Goal: Information Seeking & Learning: Understand process/instructions

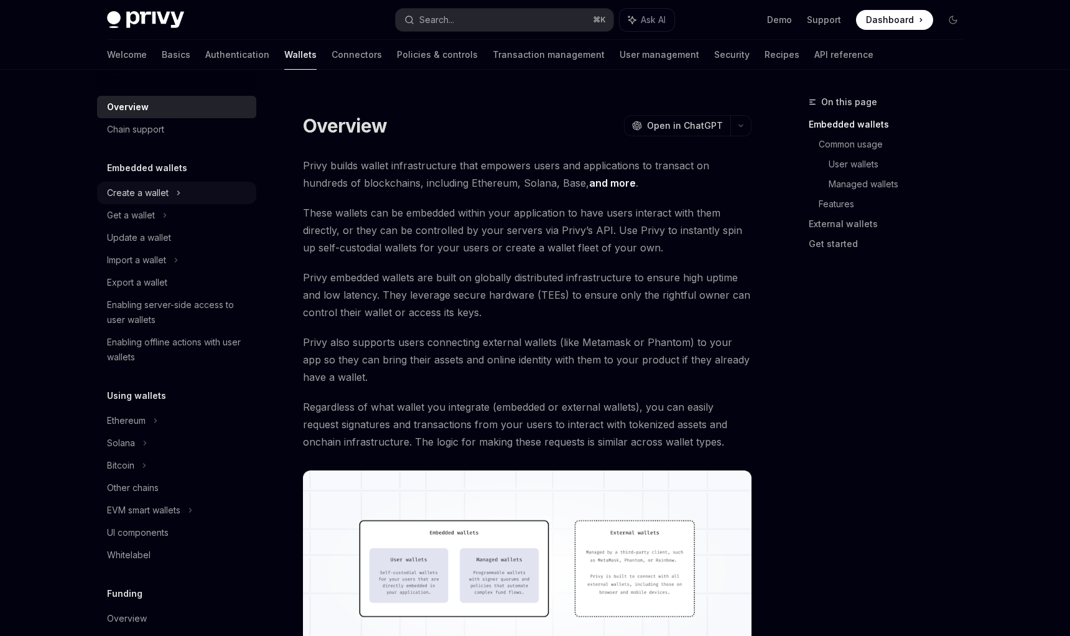
click at [149, 195] on div "Create a wallet" at bounding box center [138, 192] width 62 height 15
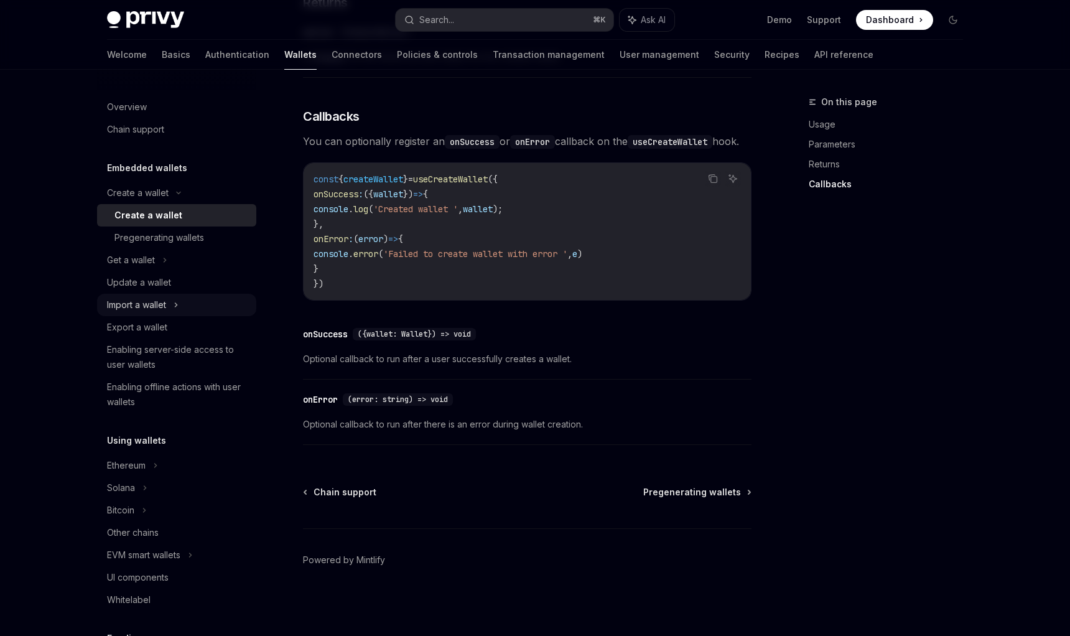
scroll to position [52, 0]
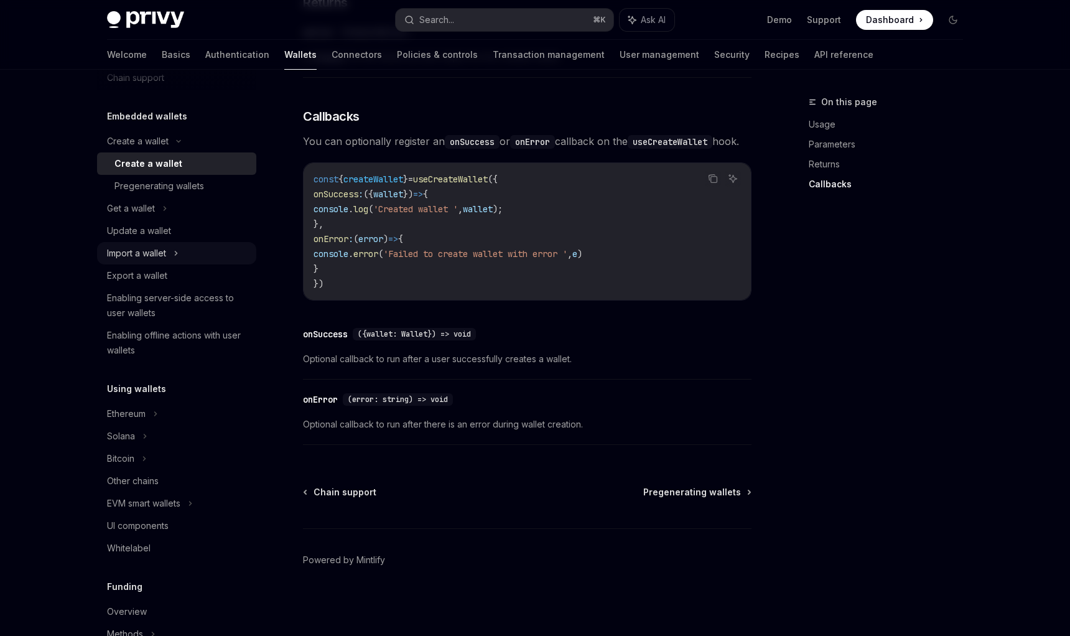
click at [199, 252] on div "Import a wallet" at bounding box center [176, 253] width 159 height 22
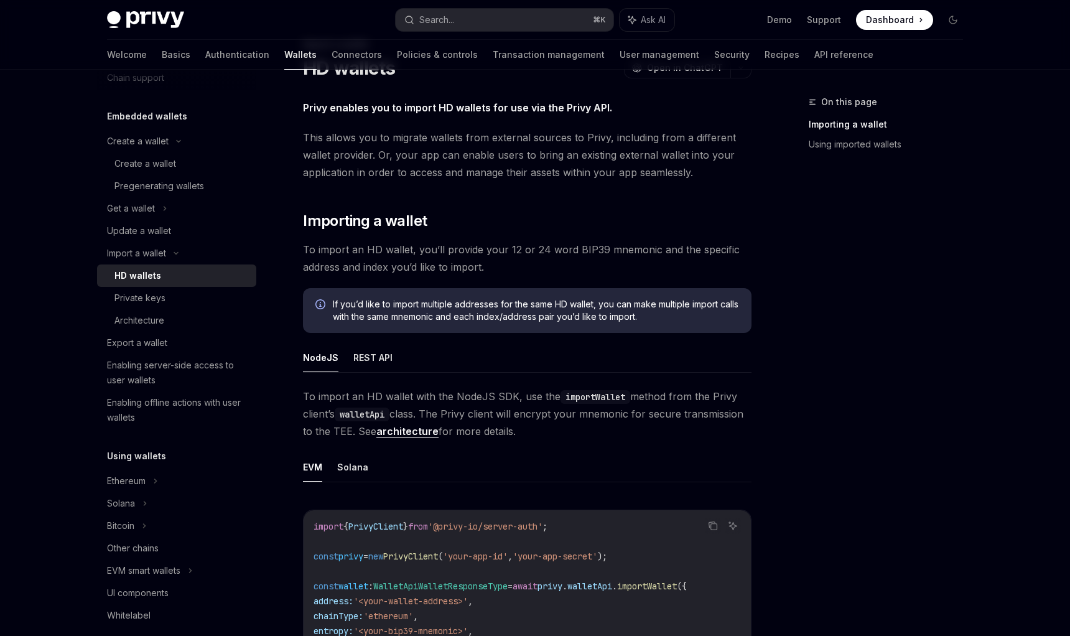
scroll to position [147, 0]
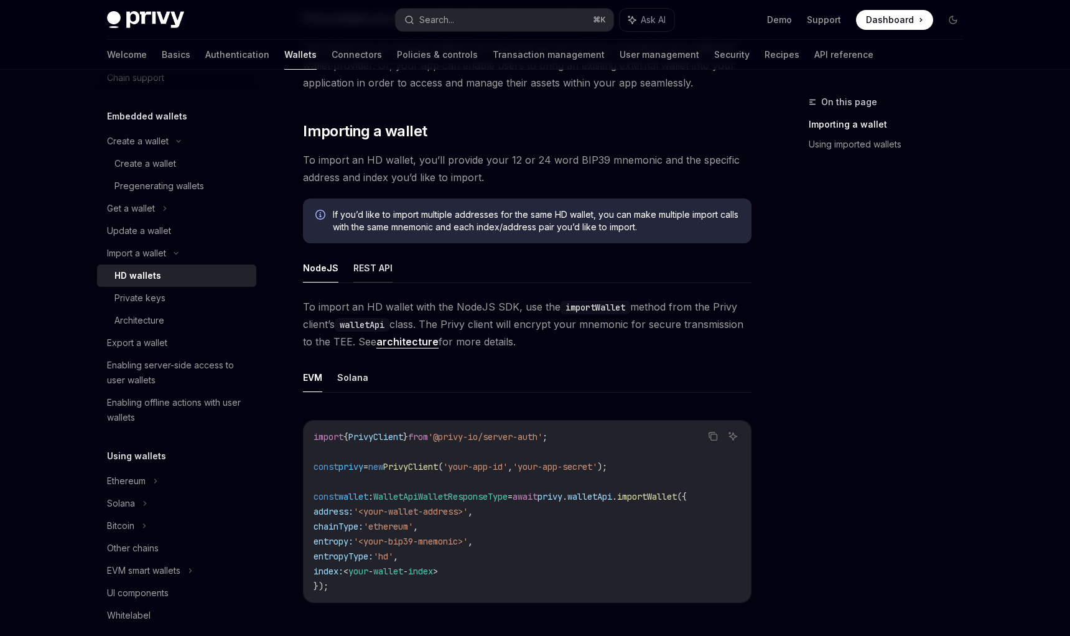
click at [364, 260] on button "REST API" at bounding box center [372, 267] width 39 height 29
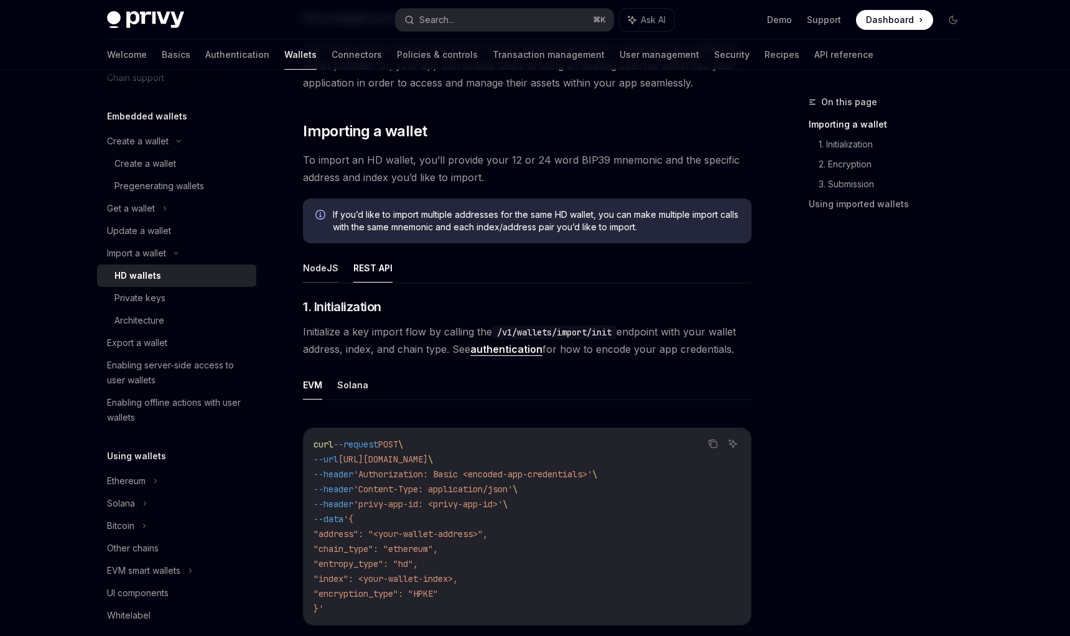
click at [330, 266] on button "NodeJS" at bounding box center [320, 267] width 35 height 29
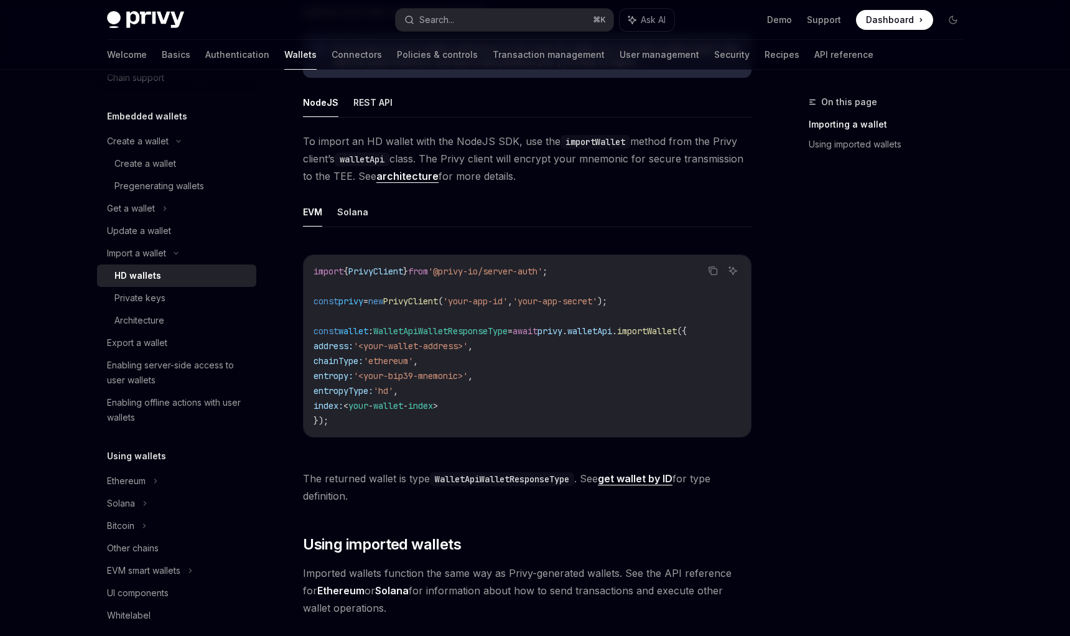
scroll to position [484, 0]
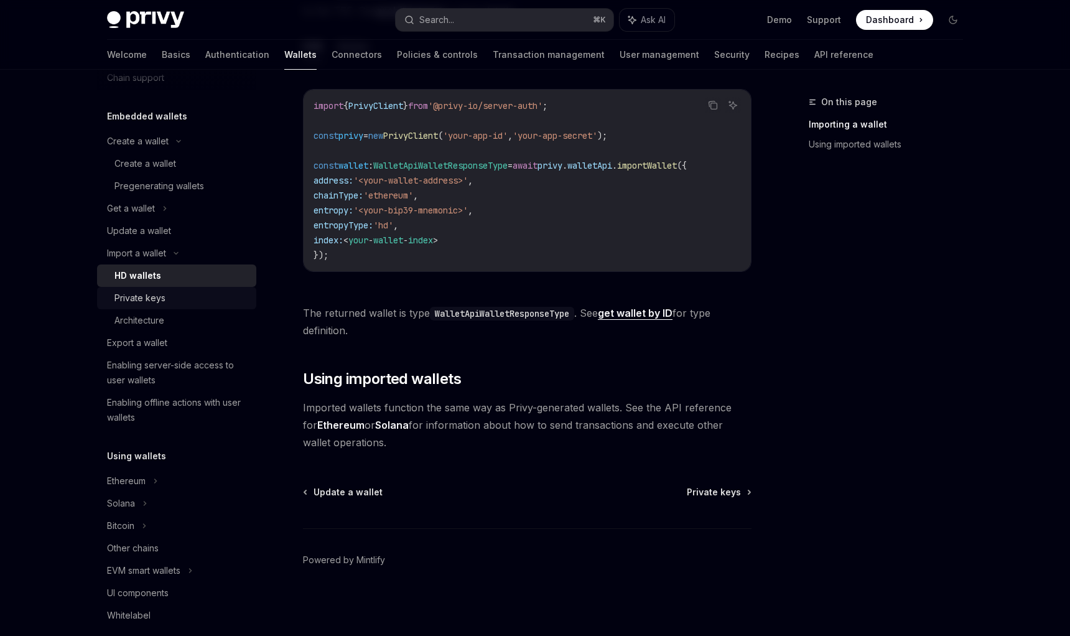
click at [193, 296] on div "Private keys" at bounding box center [182, 298] width 134 height 15
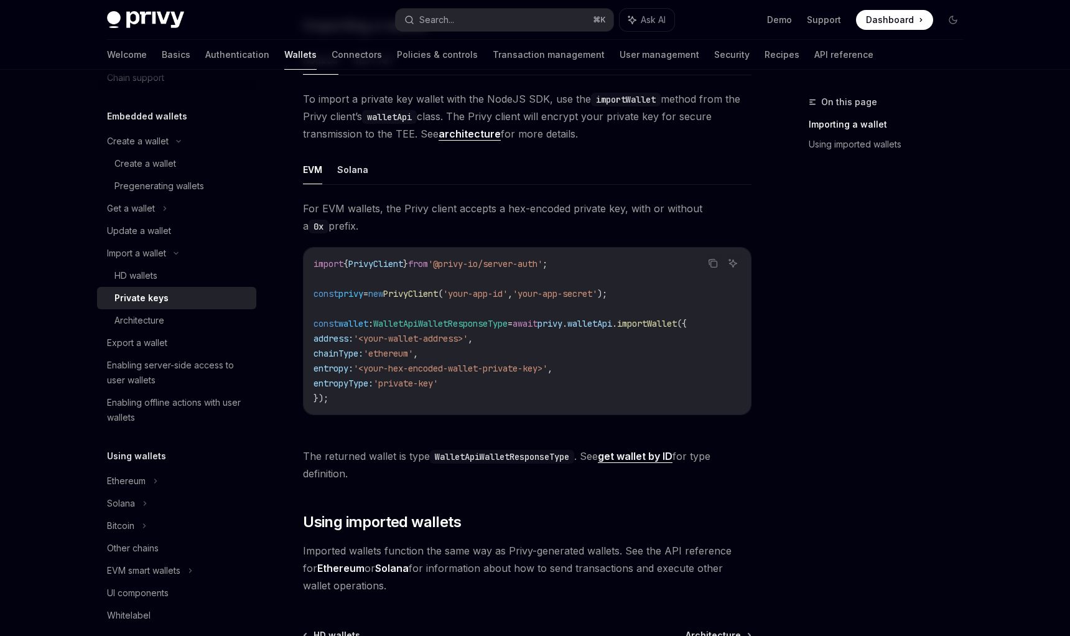
scroll to position [401, 0]
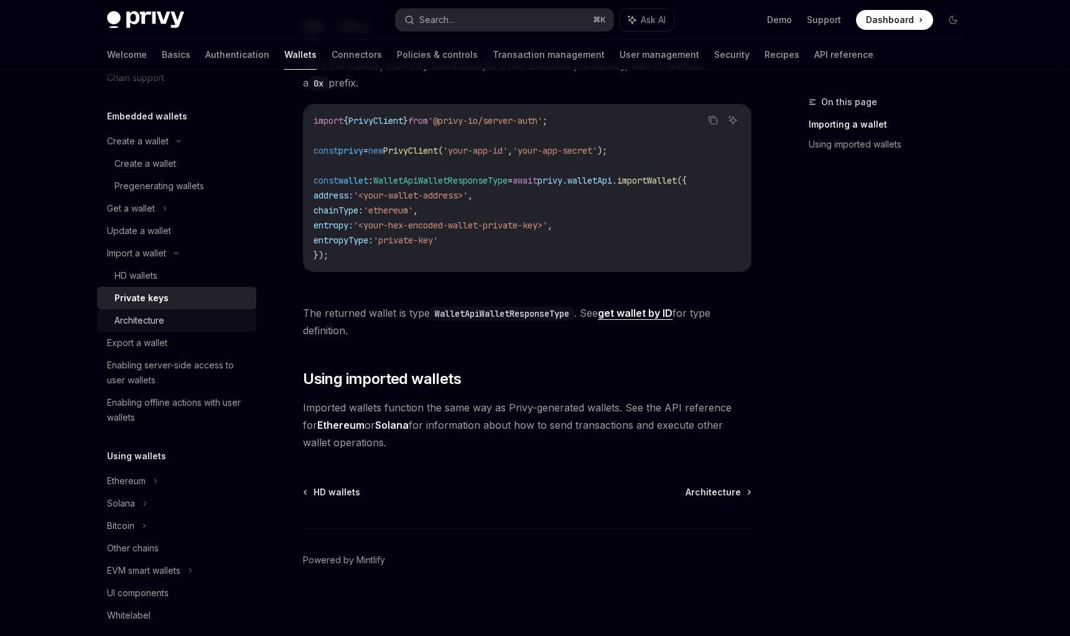
click at [209, 322] on div "Architecture" at bounding box center [182, 320] width 134 height 15
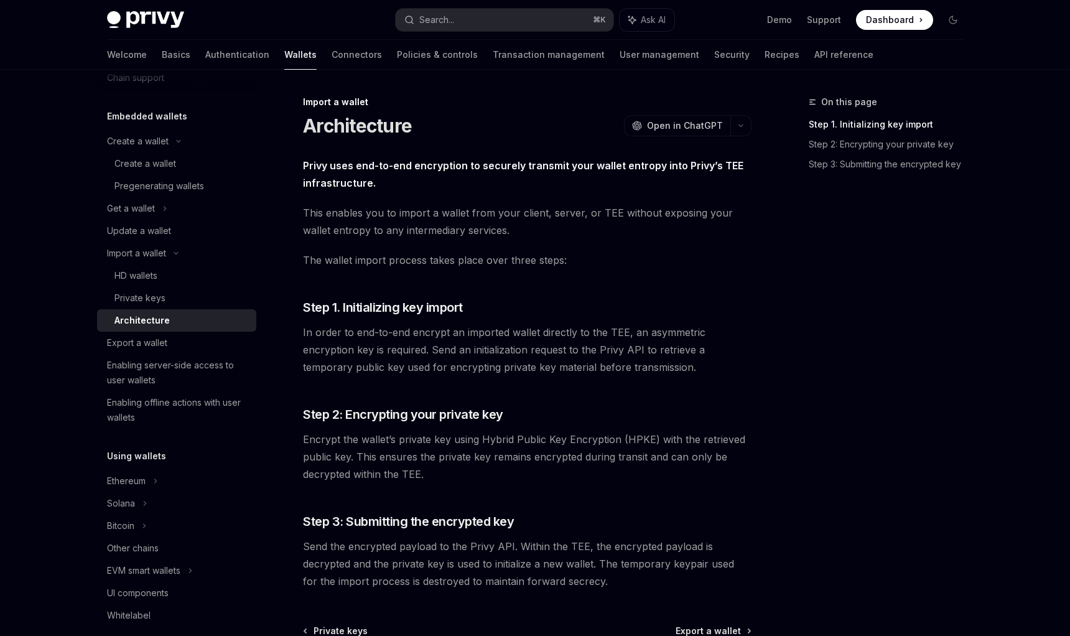
click at [350, 327] on span "In order to end-to-end encrypt an imported wallet directly to the TEE, an asymm…" at bounding box center [527, 350] width 449 height 52
click at [222, 362] on div "Enabling server-side access to user wallets" at bounding box center [178, 373] width 142 height 30
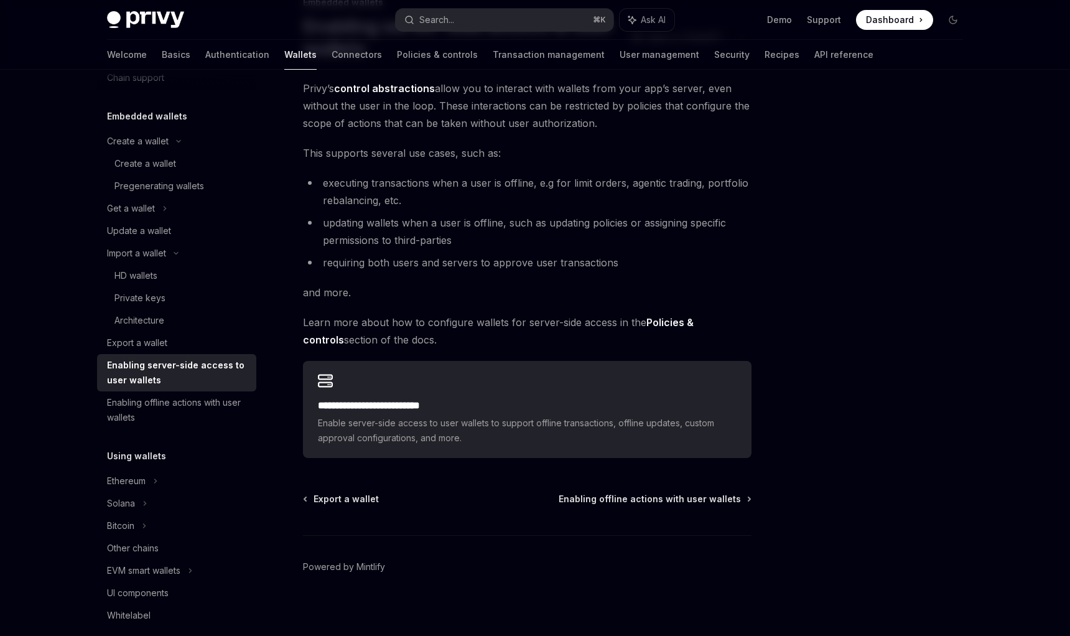
scroll to position [106, 0]
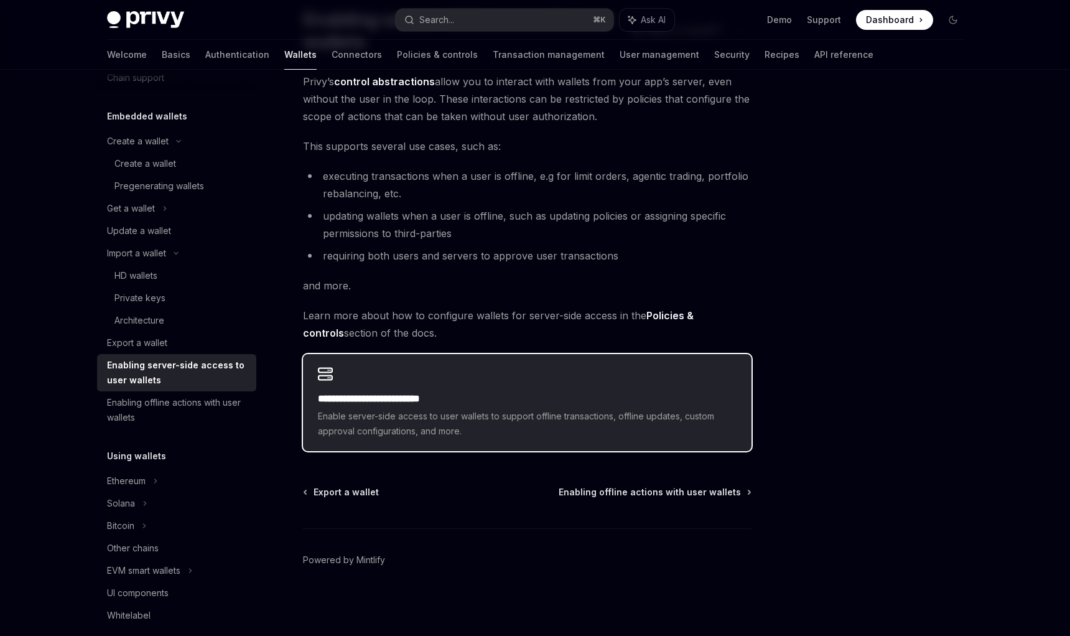
click at [446, 407] on div "**********" at bounding box center [527, 414] width 419 height 47
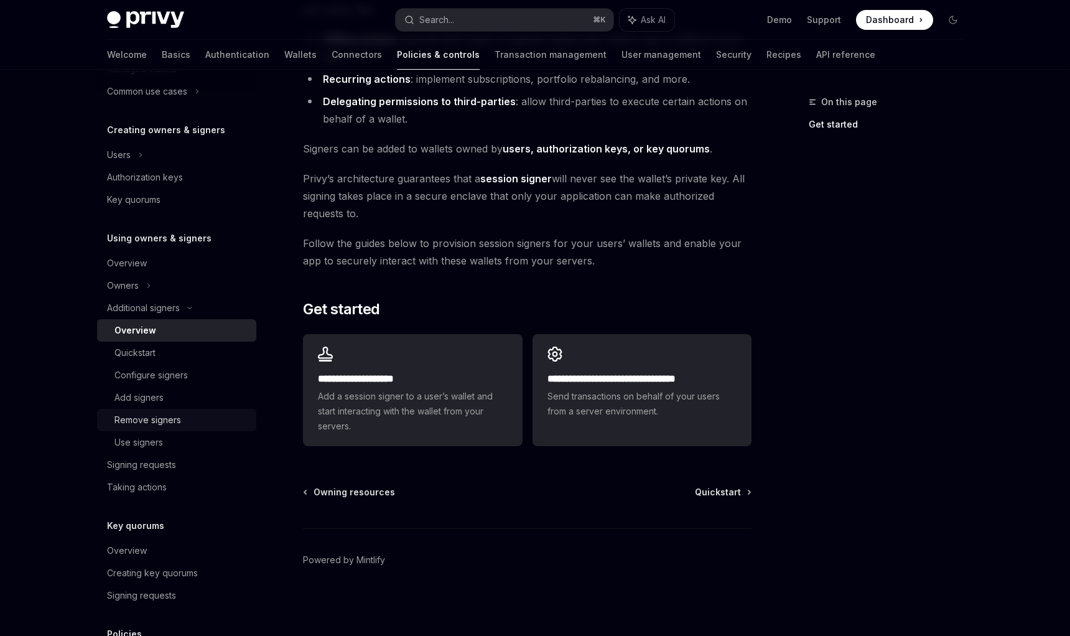
scroll to position [243, 0]
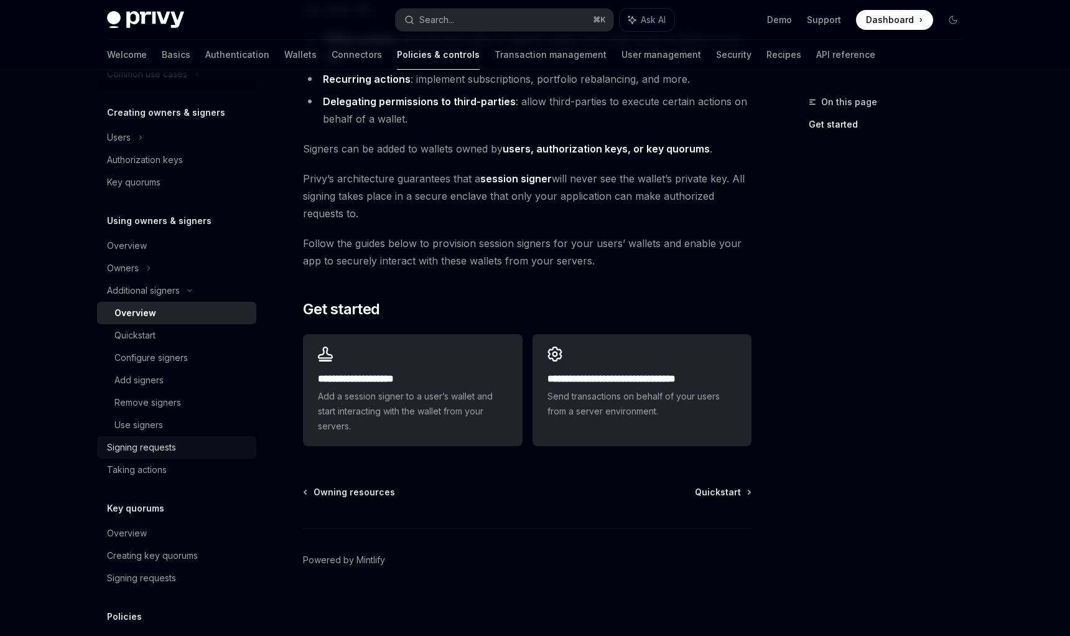
click at [185, 454] on div "Signing requests" at bounding box center [178, 447] width 142 height 15
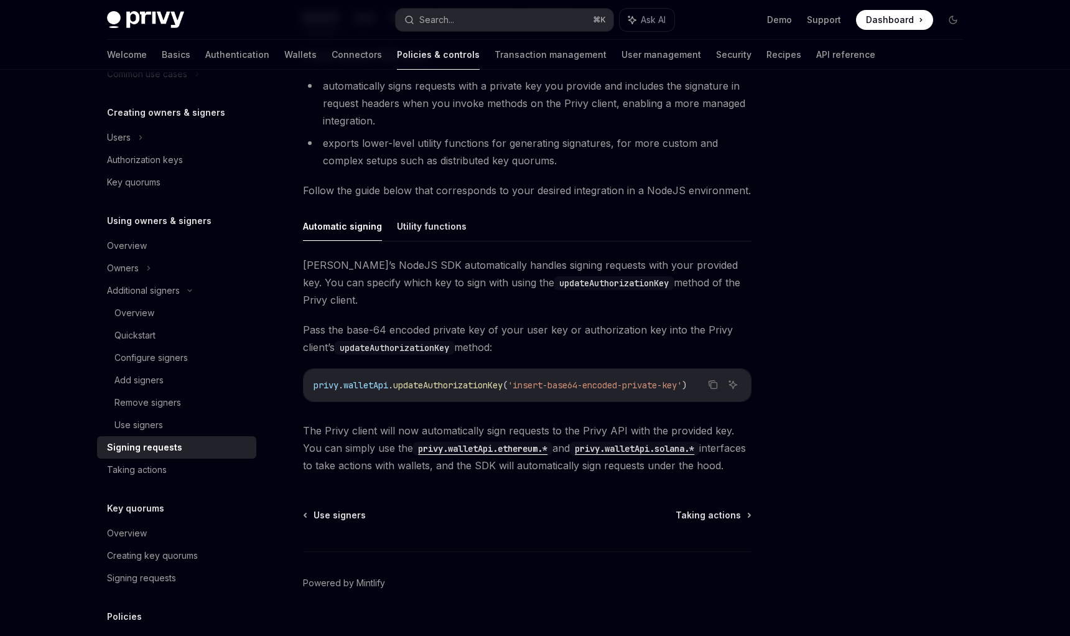
scroll to position [262, 0]
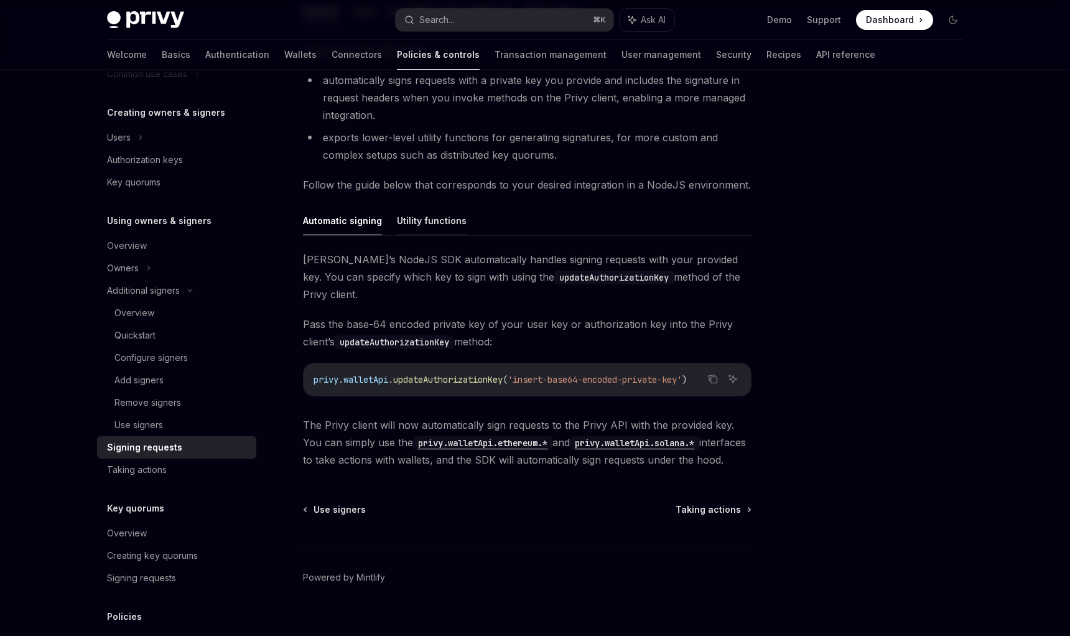
click at [434, 225] on button "Utility functions" at bounding box center [432, 220] width 70 height 29
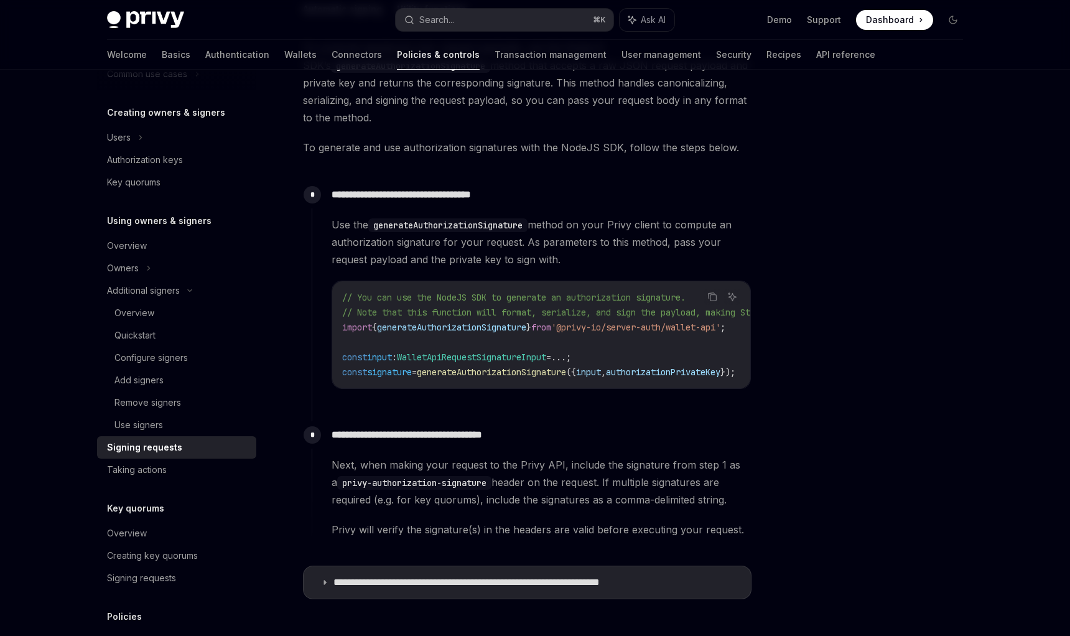
scroll to position [520, 0]
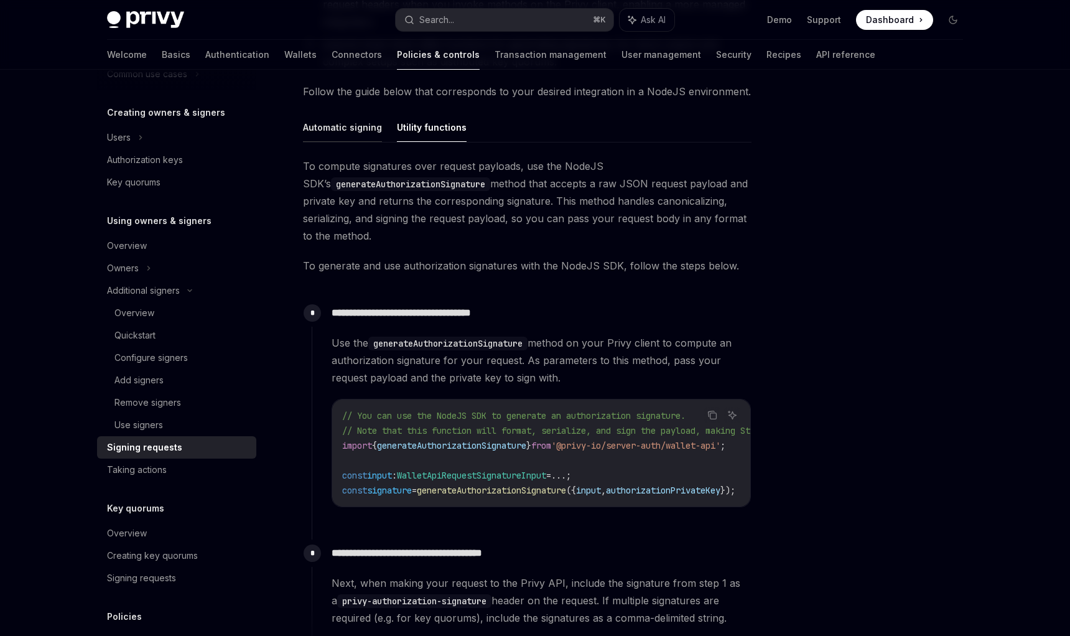
click at [345, 129] on button "Automatic signing" at bounding box center [342, 127] width 79 height 29
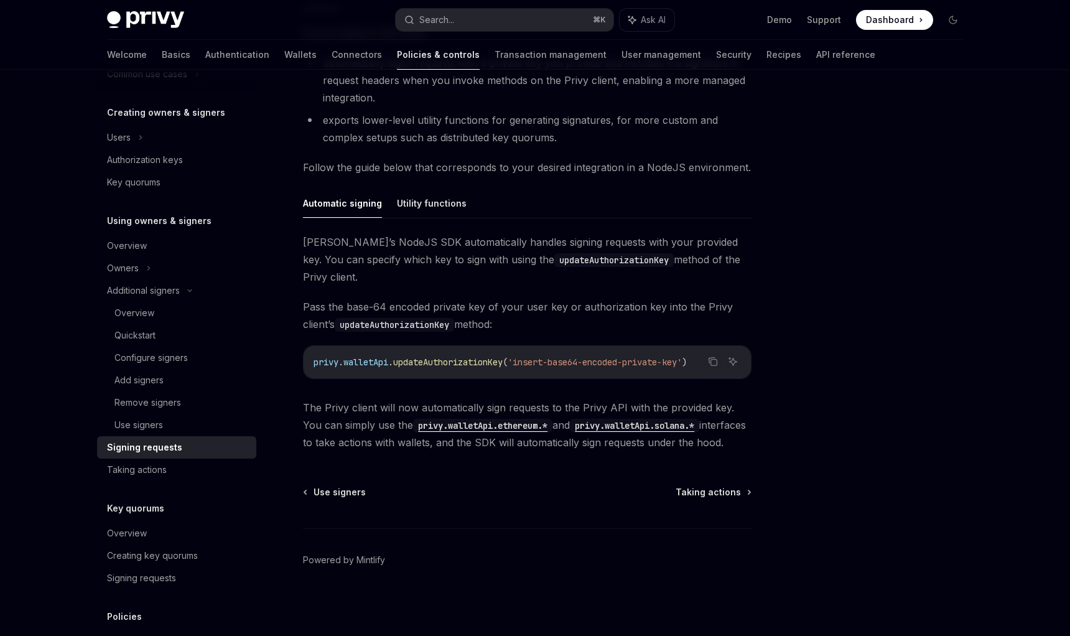
scroll to position [262, 0]
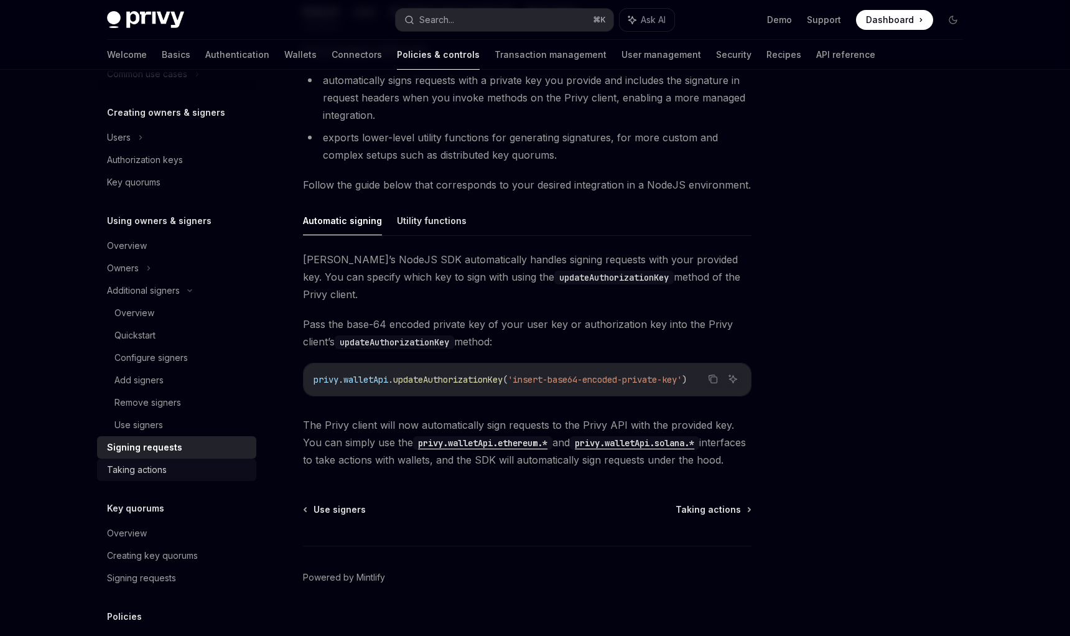
click at [184, 470] on div "Taking actions" at bounding box center [178, 469] width 142 height 15
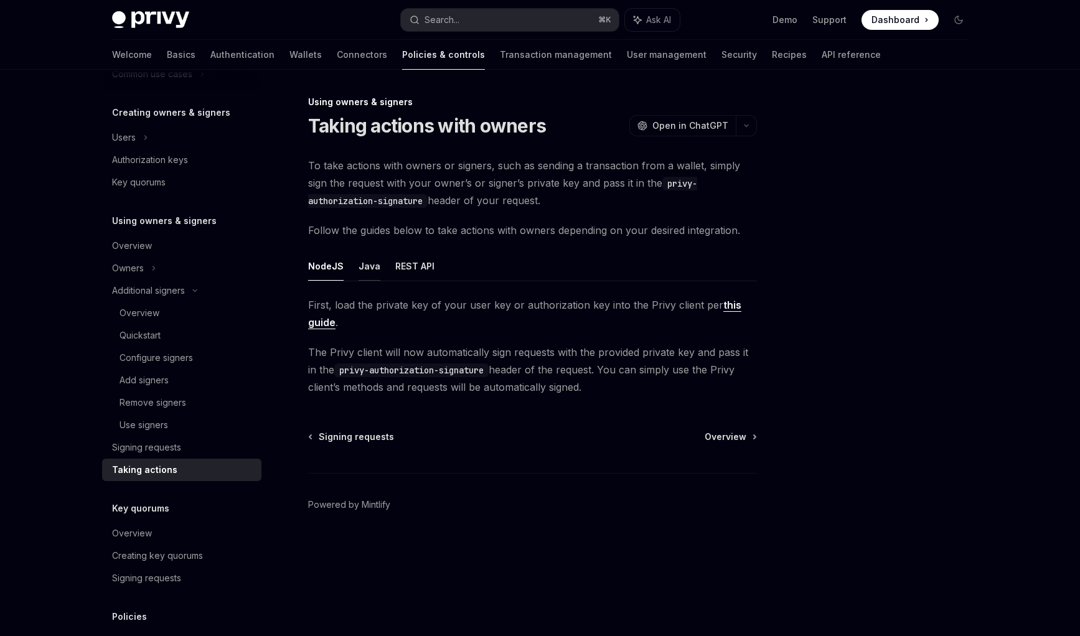
click at [372, 269] on button "Java" at bounding box center [369, 265] width 22 height 29
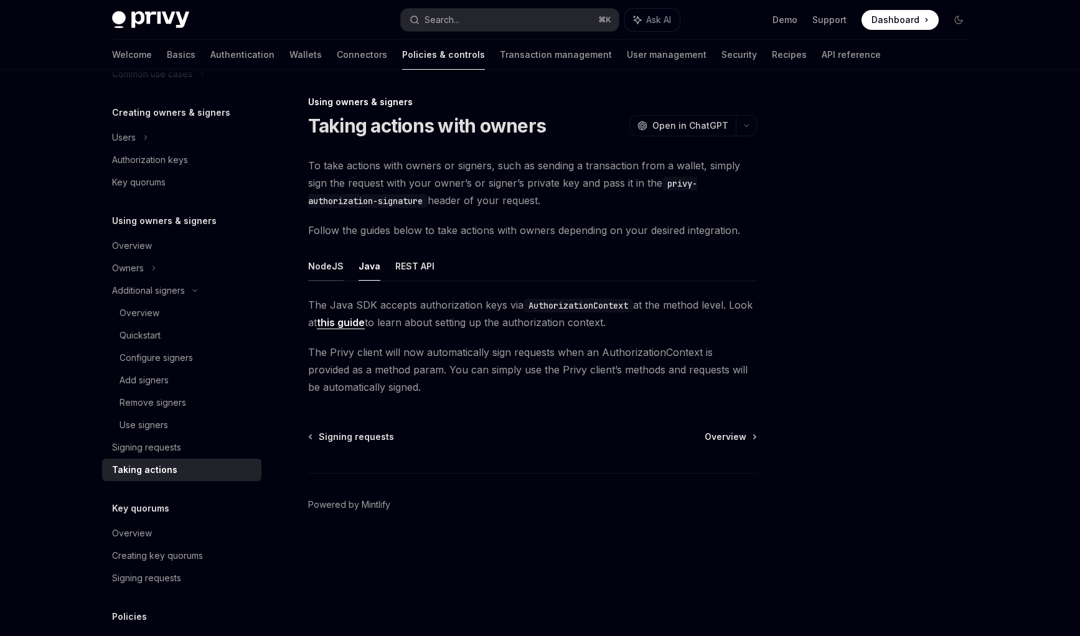
click at [330, 269] on button "NodeJS" at bounding box center [325, 265] width 35 height 29
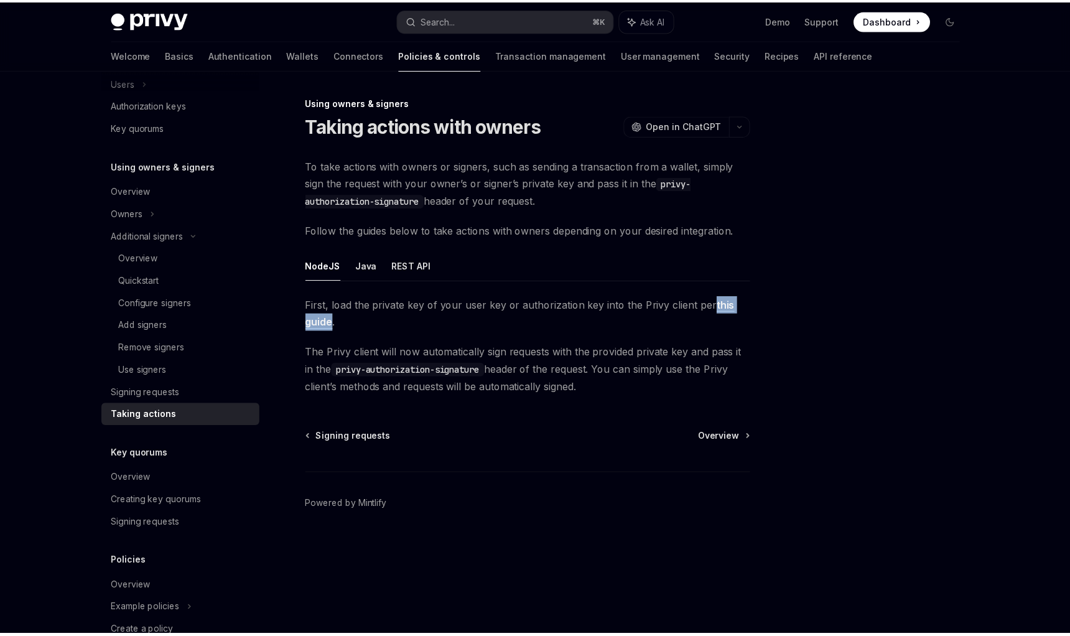
scroll to position [375, 0]
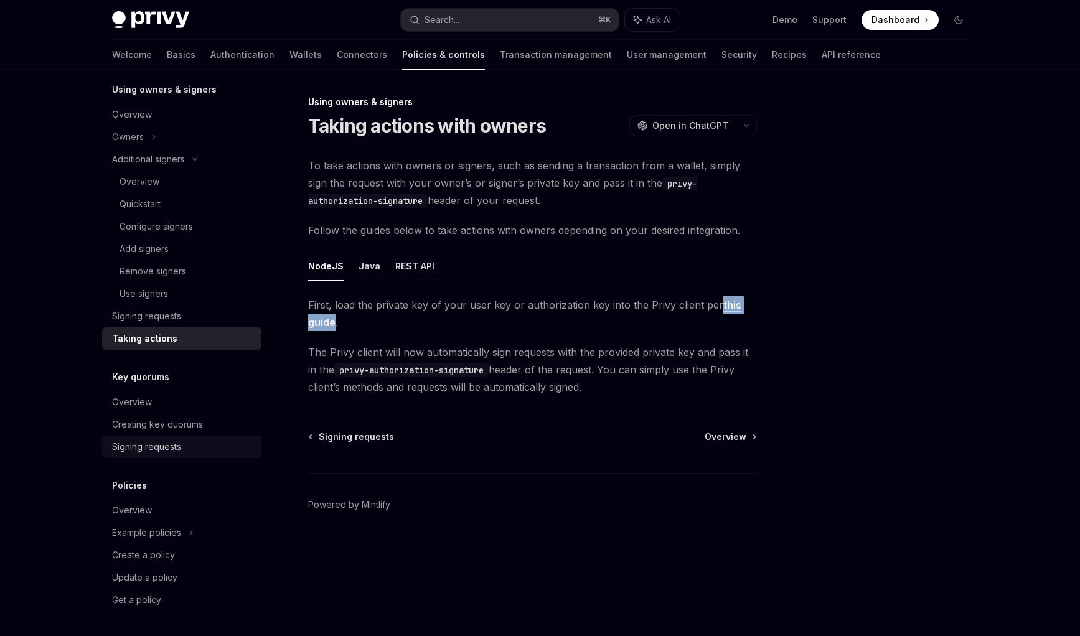
click at [190, 449] on div "Signing requests" at bounding box center [183, 446] width 142 height 15
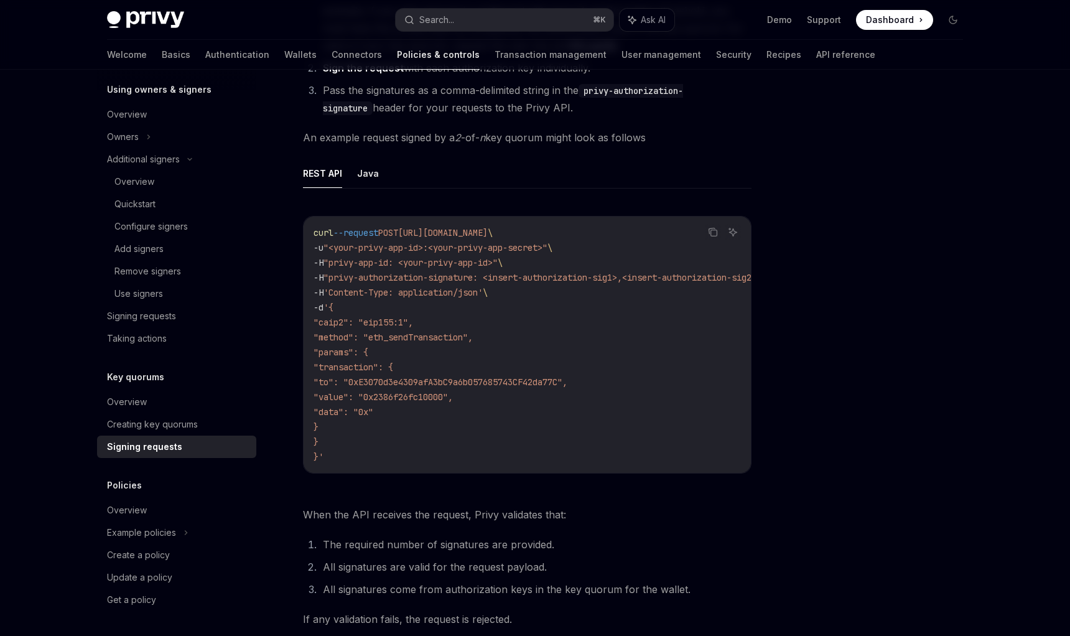
click at [797, 327] on div at bounding box center [878, 365] width 189 height 541
click at [833, 301] on div at bounding box center [878, 365] width 189 height 541
click at [851, 334] on div at bounding box center [878, 365] width 189 height 541
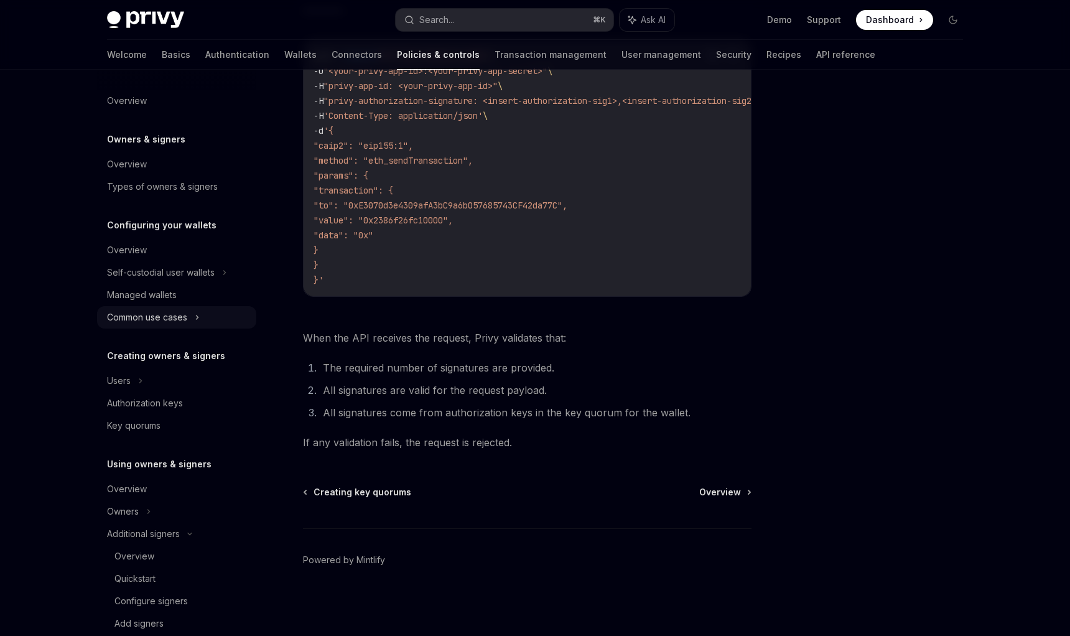
click at [202, 319] on div "Common use cases" at bounding box center [176, 317] width 159 height 22
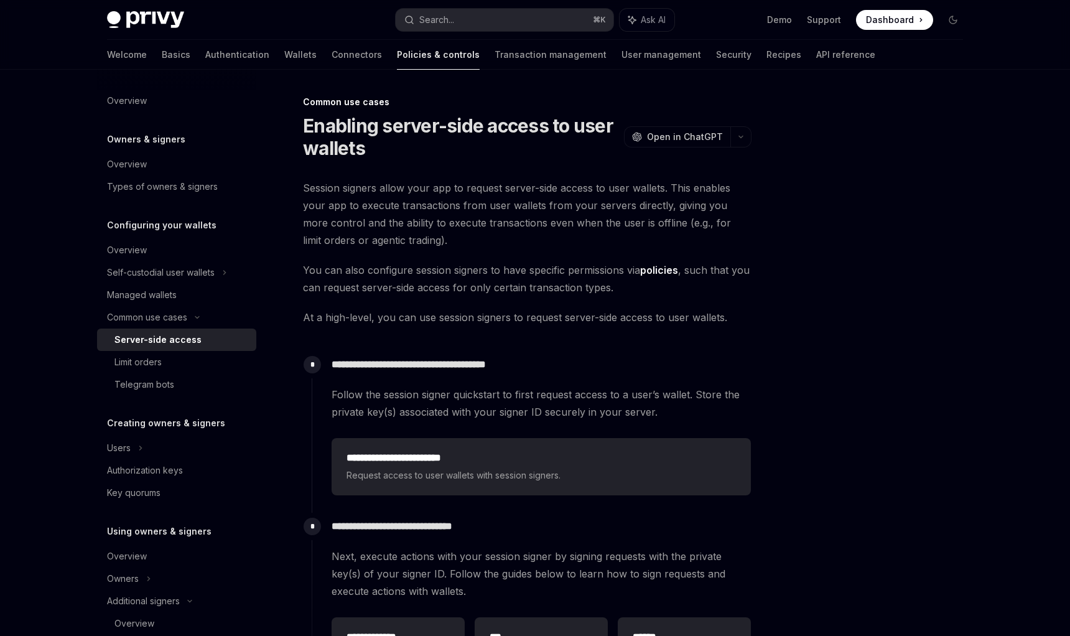
click at [205, 334] on div "Server-side access" at bounding box center [182, 339] width 134 height 15
type textarea "*"
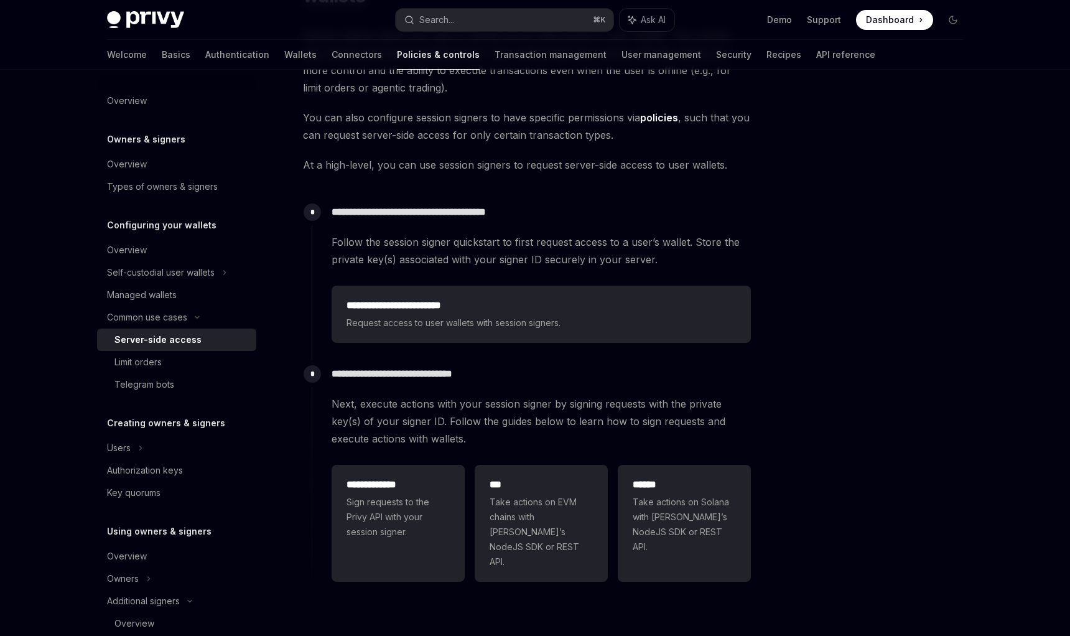
scroll to position [168, 0]
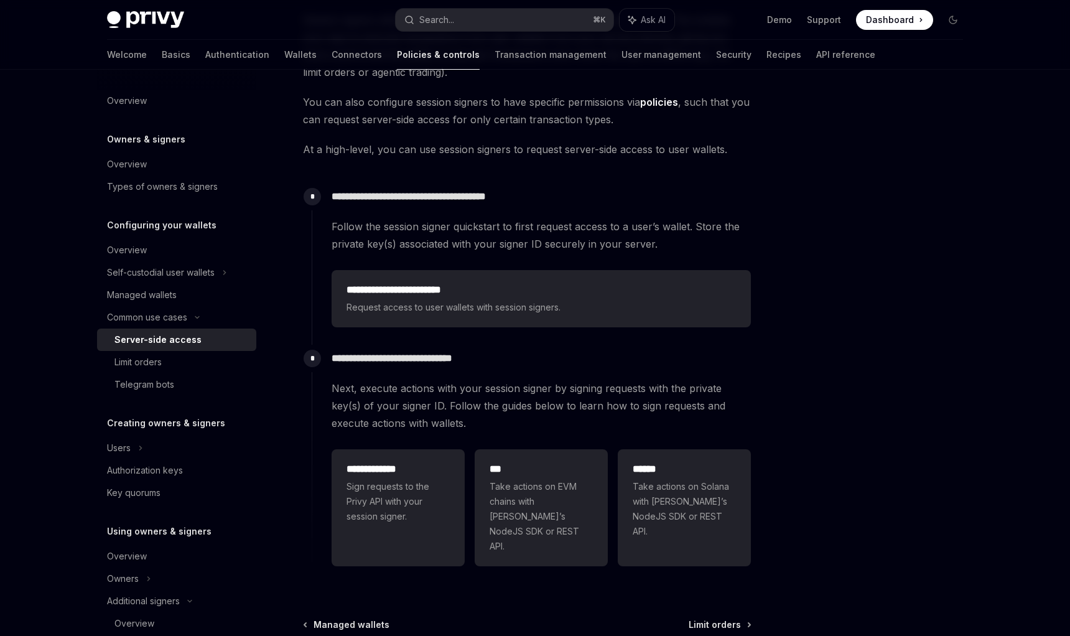
click at [532, 240] on span "Follow the session signer quickstart to first request access to a user’s wallet…" at bounding box center [541, 235] width 419 height 35
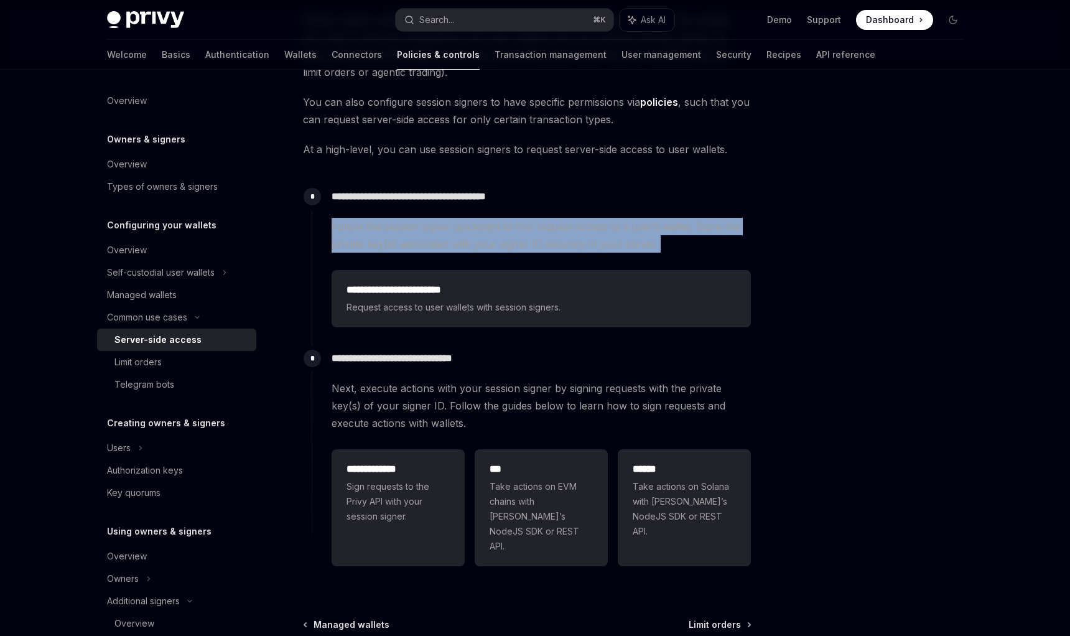
click at [563, 236] on span "Follow the session signer quickstart to first request access to a user’s wallet…" at bounding box center [541, 235] width 419 height 35
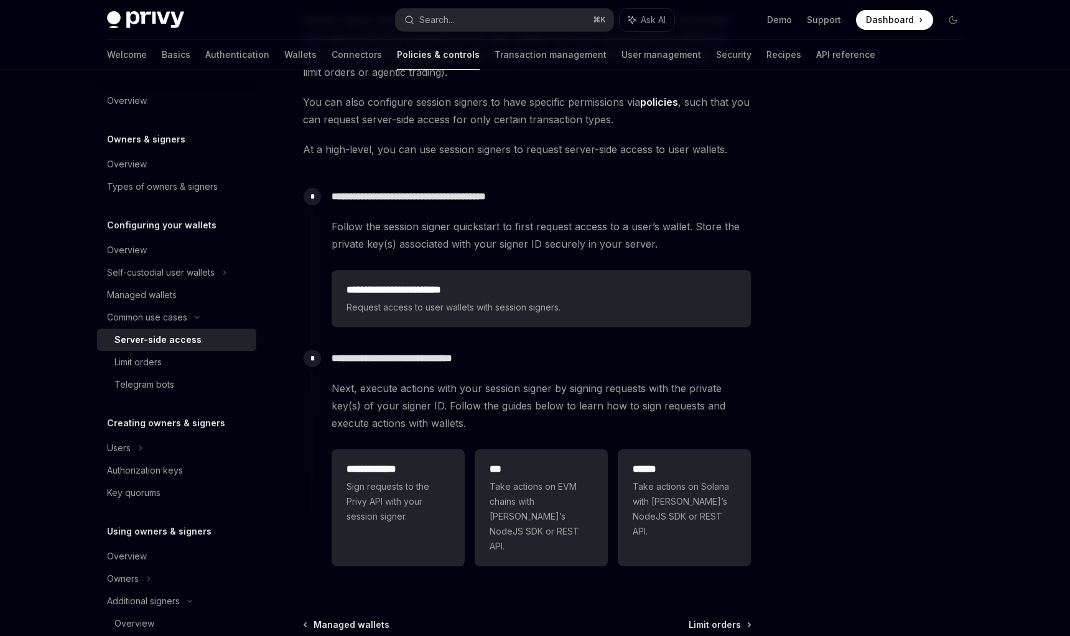
click at [563, 236] on span "Follow the session signer quickstart to first request access to a user’s wallet…" at bounding box center [541, 235] width 419 height 35
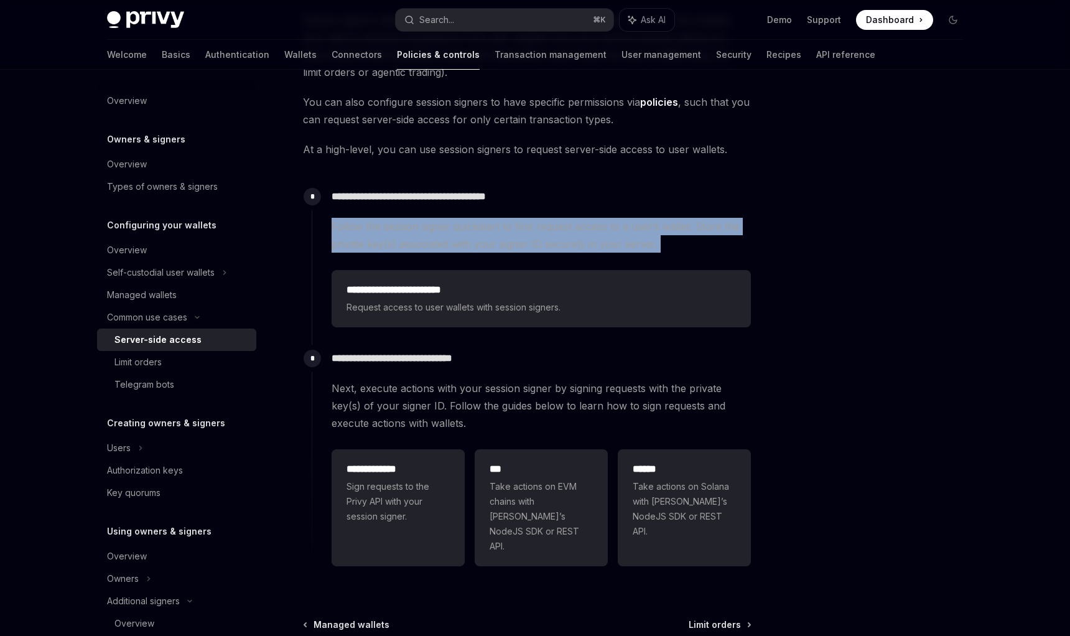
click at [591, 232] on span "Follow the session signer quickstart to first request access to a user’s wallet…" at bounding box center [541, 235] width 419 height 35
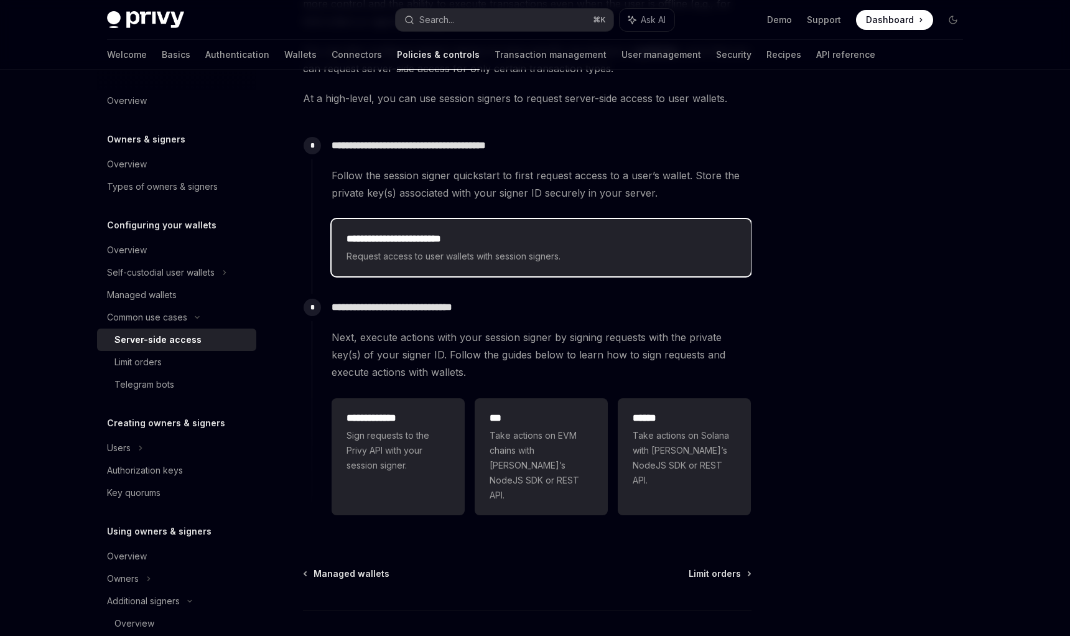
scroll to position [286, 0]
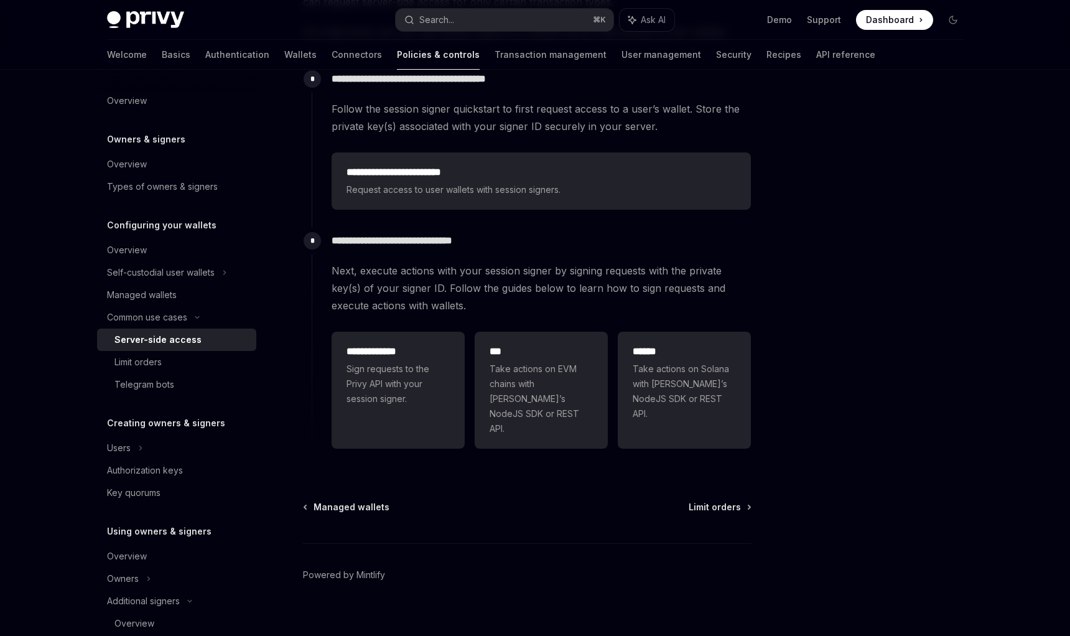
click at [415, 279] on span "Next, execute actions with your session signer by signing requests with the pri…" at bounding box center [541, 288] width 419 height 52
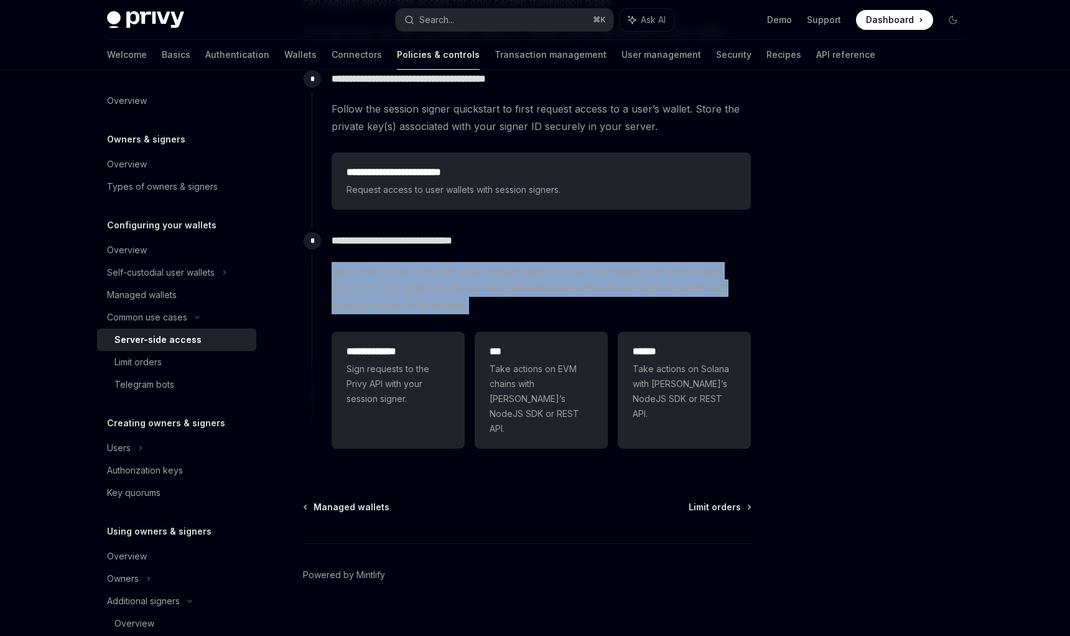
click at [442, 288] on span "Next, execute actions with your session signer by signing requests with the pri…" at bounding box center [541, 288] width 419 height 52
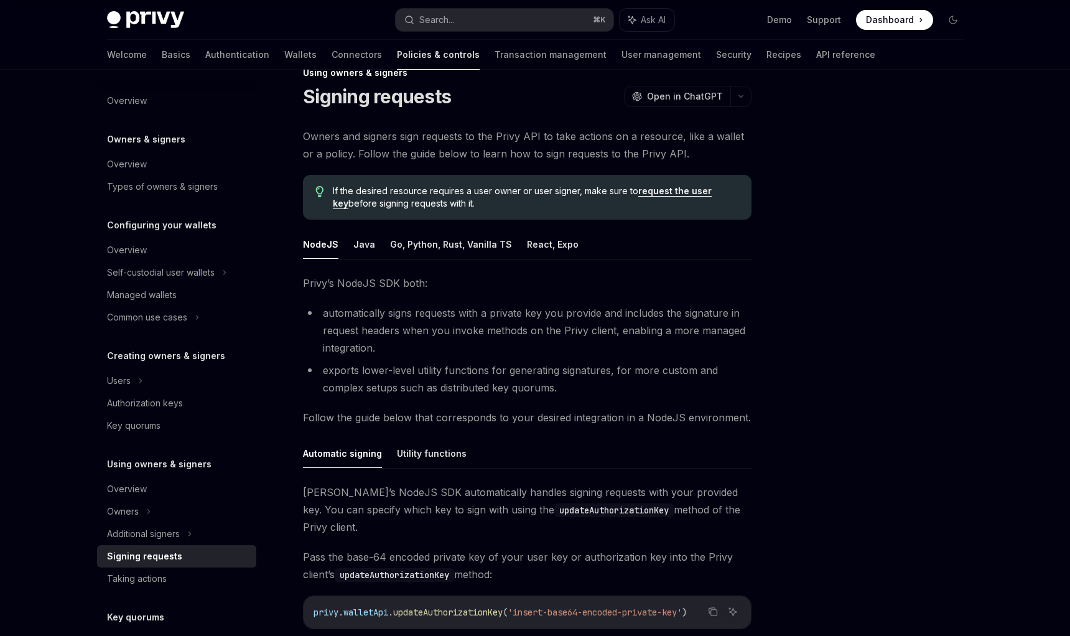
scroll to position [13, 0]
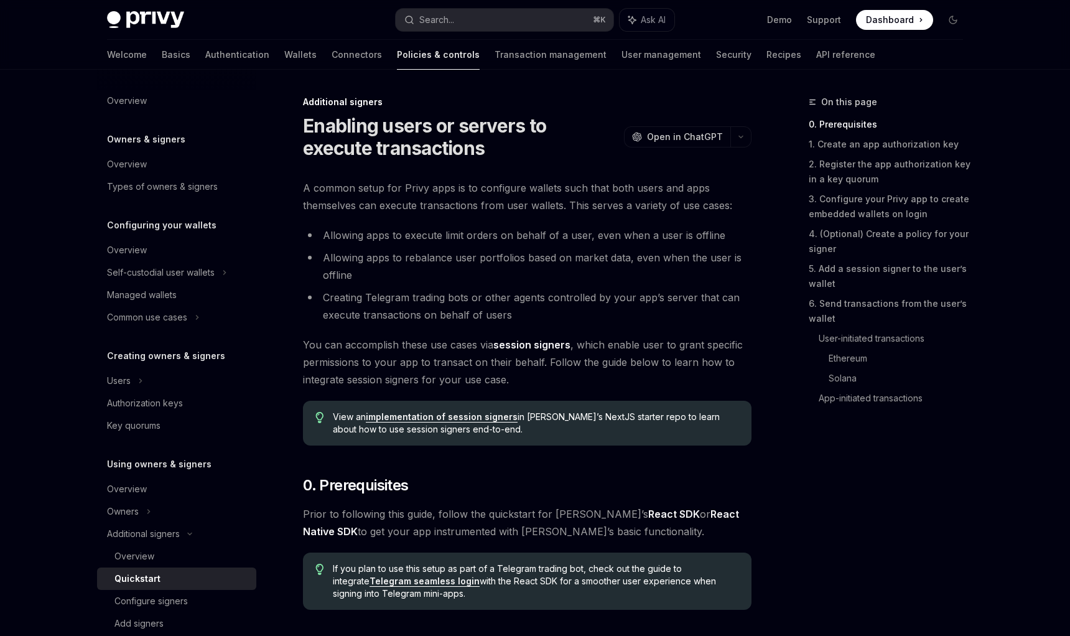
type textarea "*"
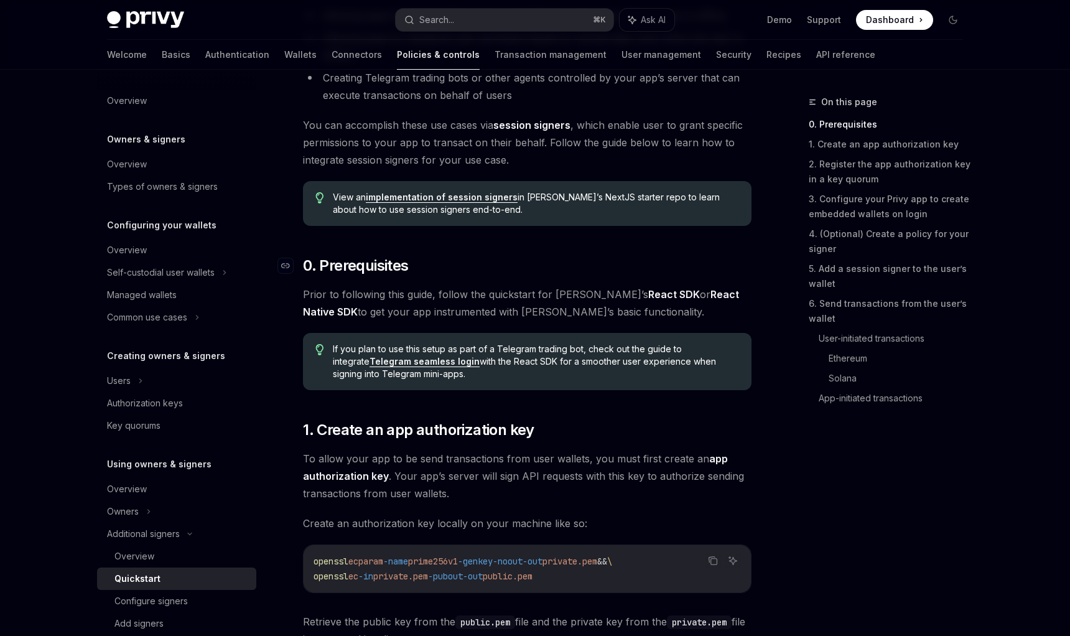
scroll to position [223, 0]
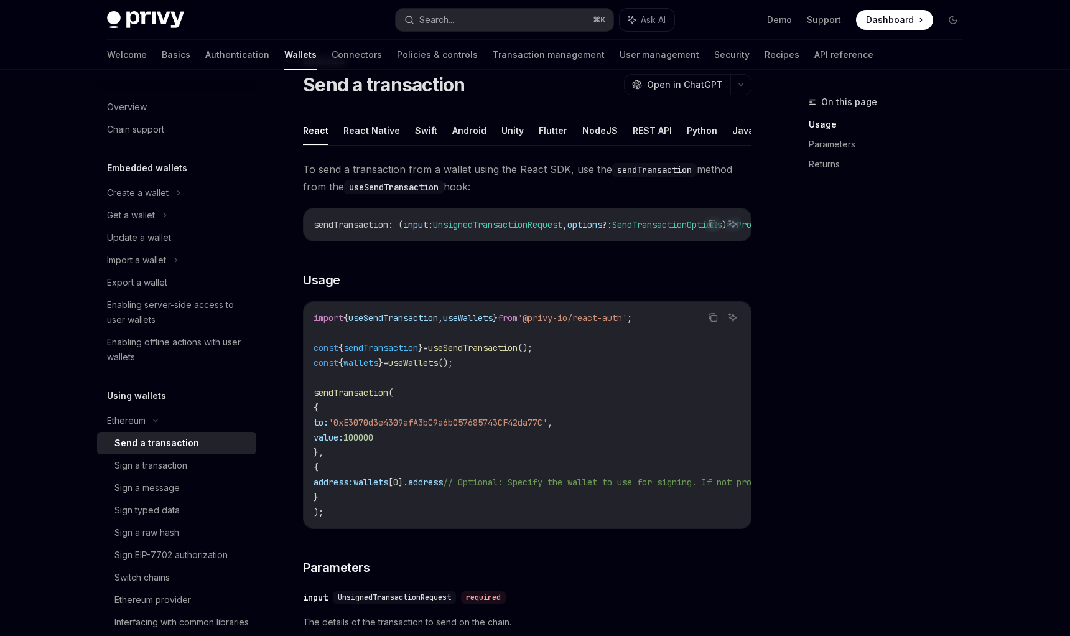
click at [816, 411] on div "On this page Usage Parameters Returns" at bounding box center [878, 365] width 189 height 541
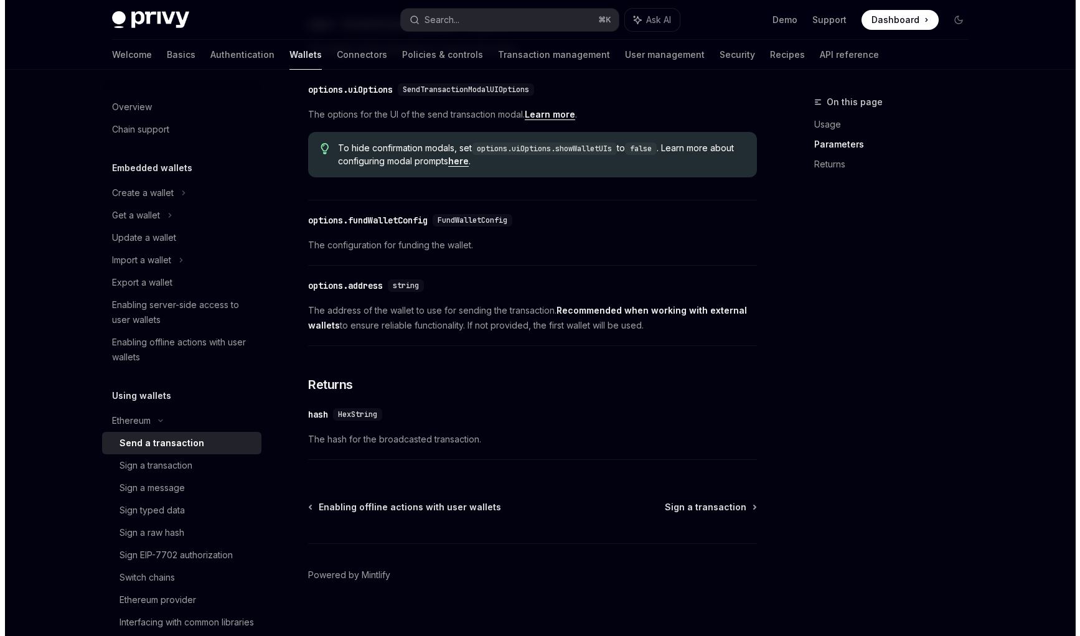
scroll to position [639, 0]
